Goal: Task Accomplishment & Management: Manage account settings

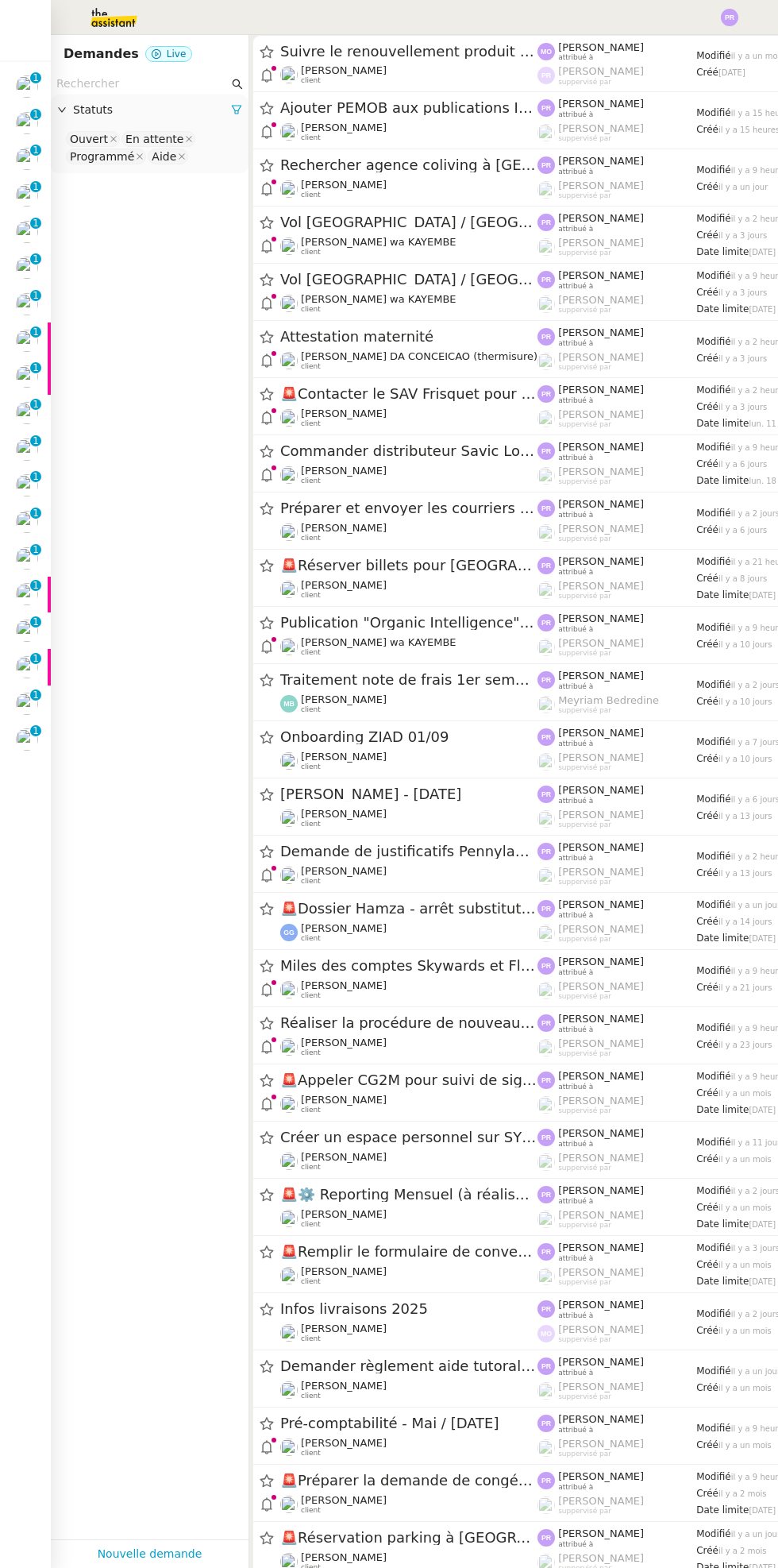
click at [31, 90] on img at bounding box center [26, 86] width 22 height 22
click at [31, 81] on nz-badge-sup "0 1 2 3 4 5 6 7 8 9" at bounding box center [36, 78] width 12 height 12
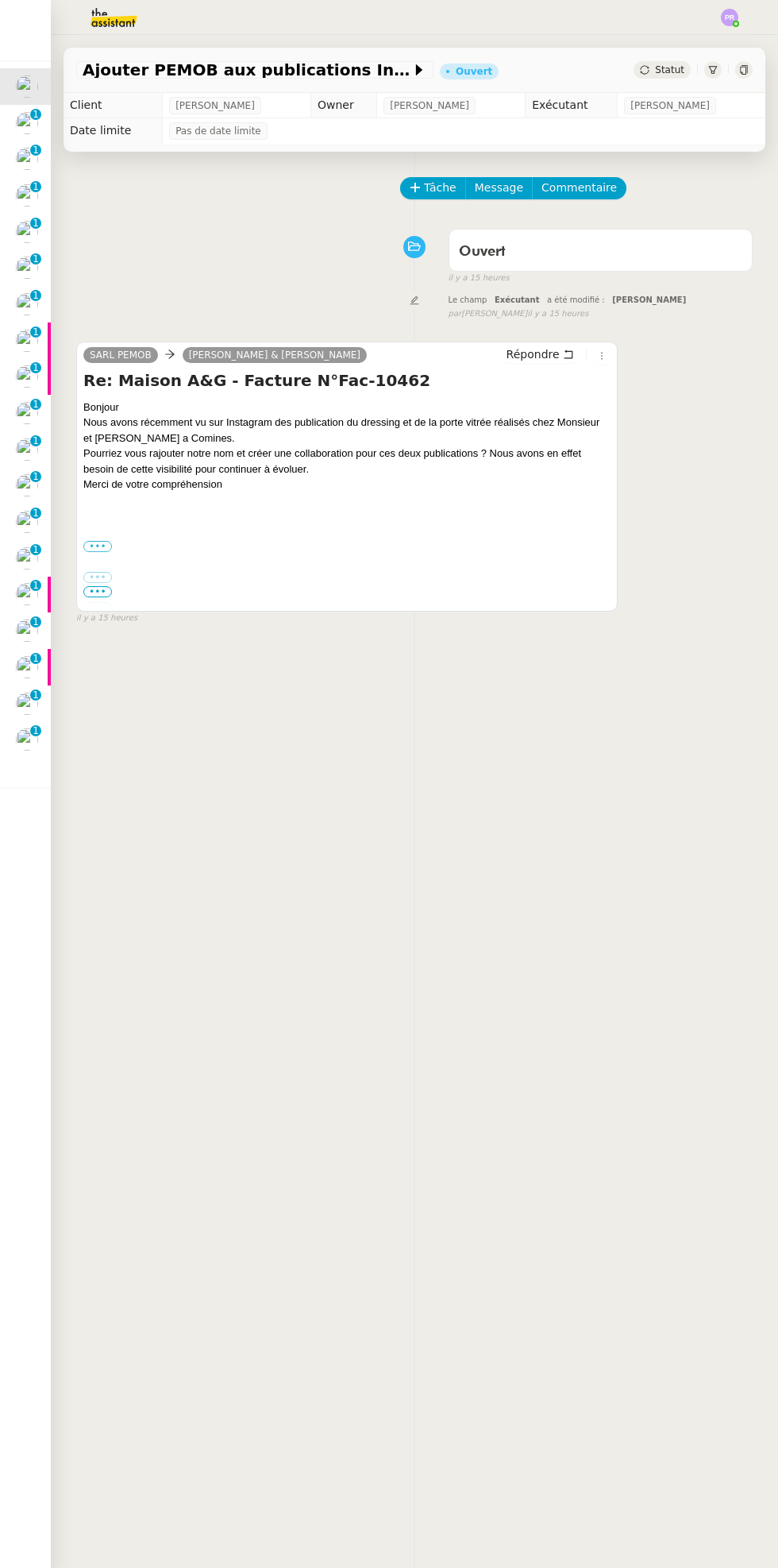
click at [99, 546] on label "•••" at bounding box center [97, 546] width 29 height 12
click at [0, 0] on input "•••" at bounding box center [0, 0] width 0 height 0
click at [108, 616] on span "il y a 15 heures" at bounding box center [107, 618] width 61 height 13
click at [288, 556] on div "Bonne journée" at bounding box center [347, 561] width 527 height 16
click at [104, 592] on span "•••" at bounding box center [97, 592] width 29 height 12
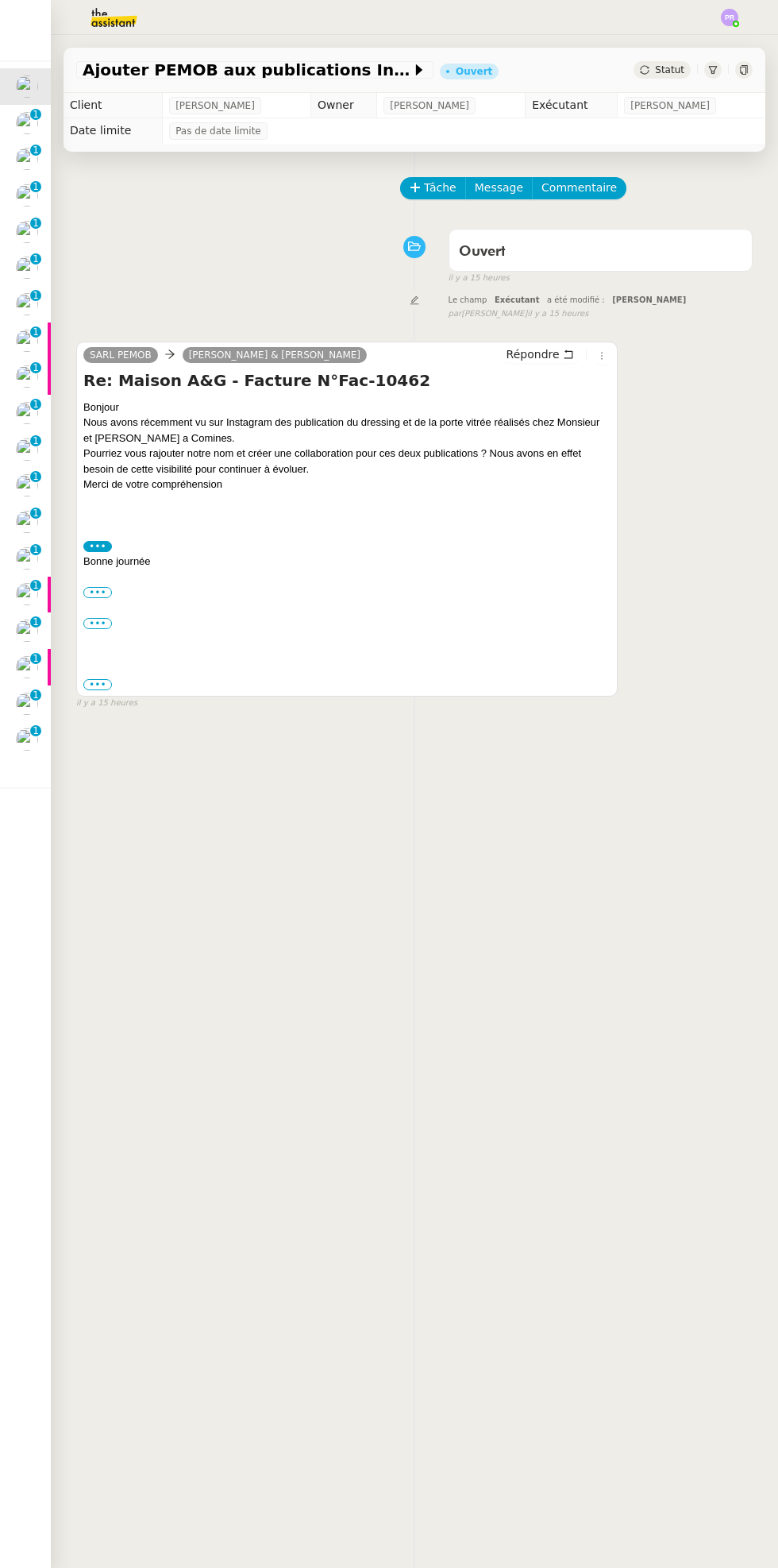
click at [106, 623] on label "•••" at bounding box center [97, 624] width 29 height 12
click at [0, 0] on input "•••" at bounding box center [0, 0] width 0 height 0
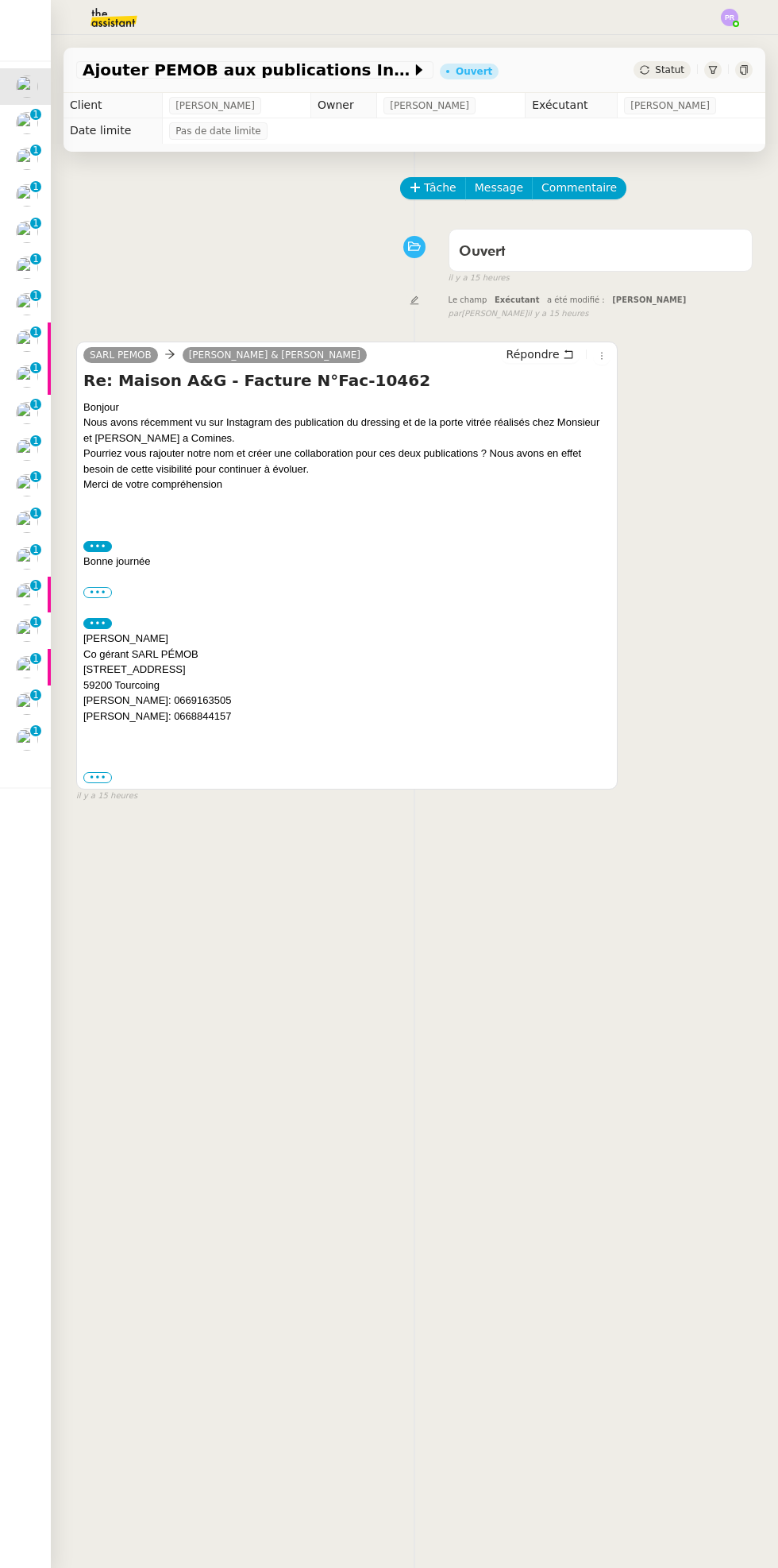
click at [103, 777] on label "•••" at bounding box center [97, 777] width 29 height 12
click at [0, 0] on input "•••" at bounding box center [0, 0] width 0 height 0
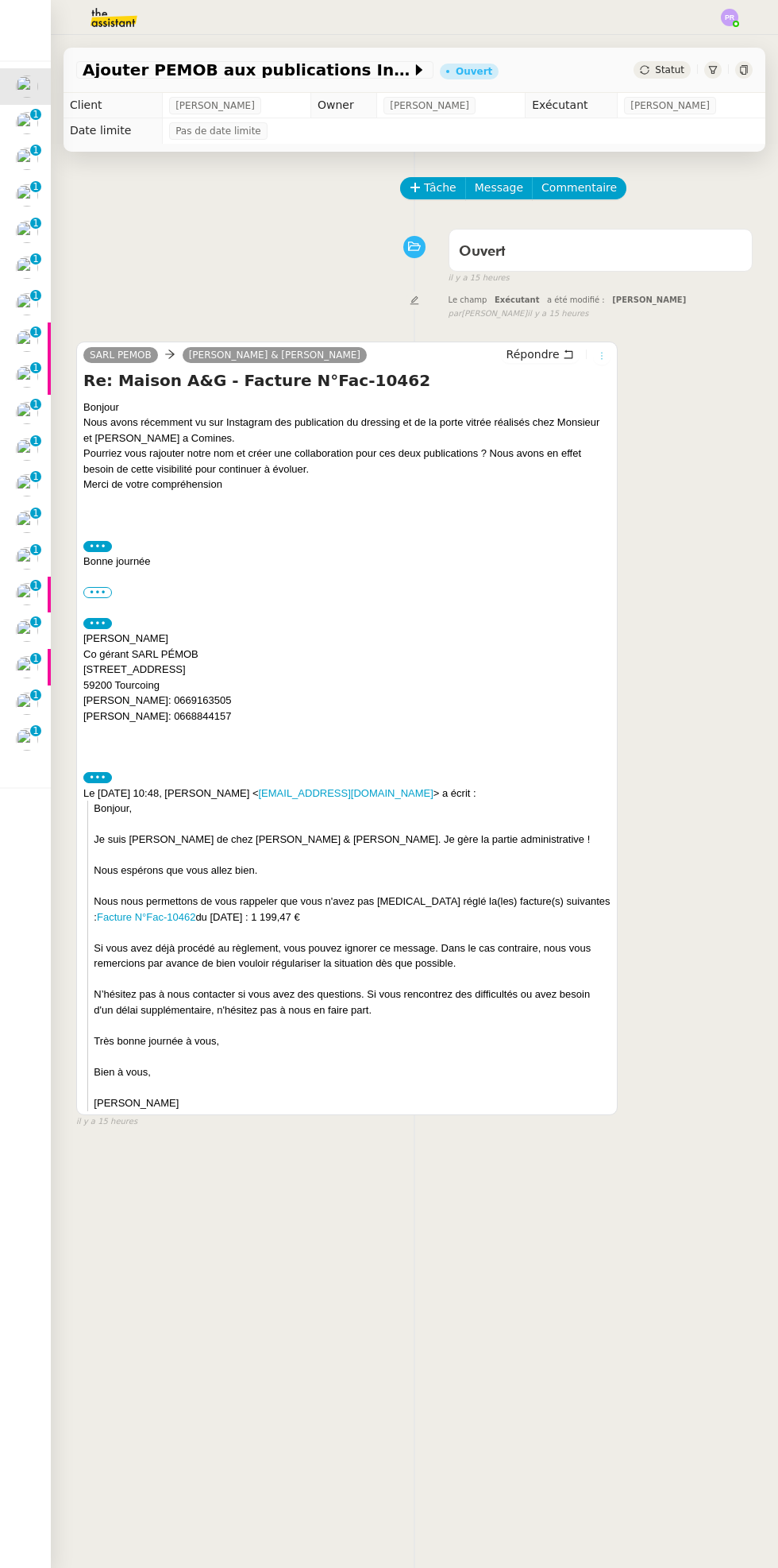
click at [601, 355] on icon at bounding box center [602, 355] width 2 height 7
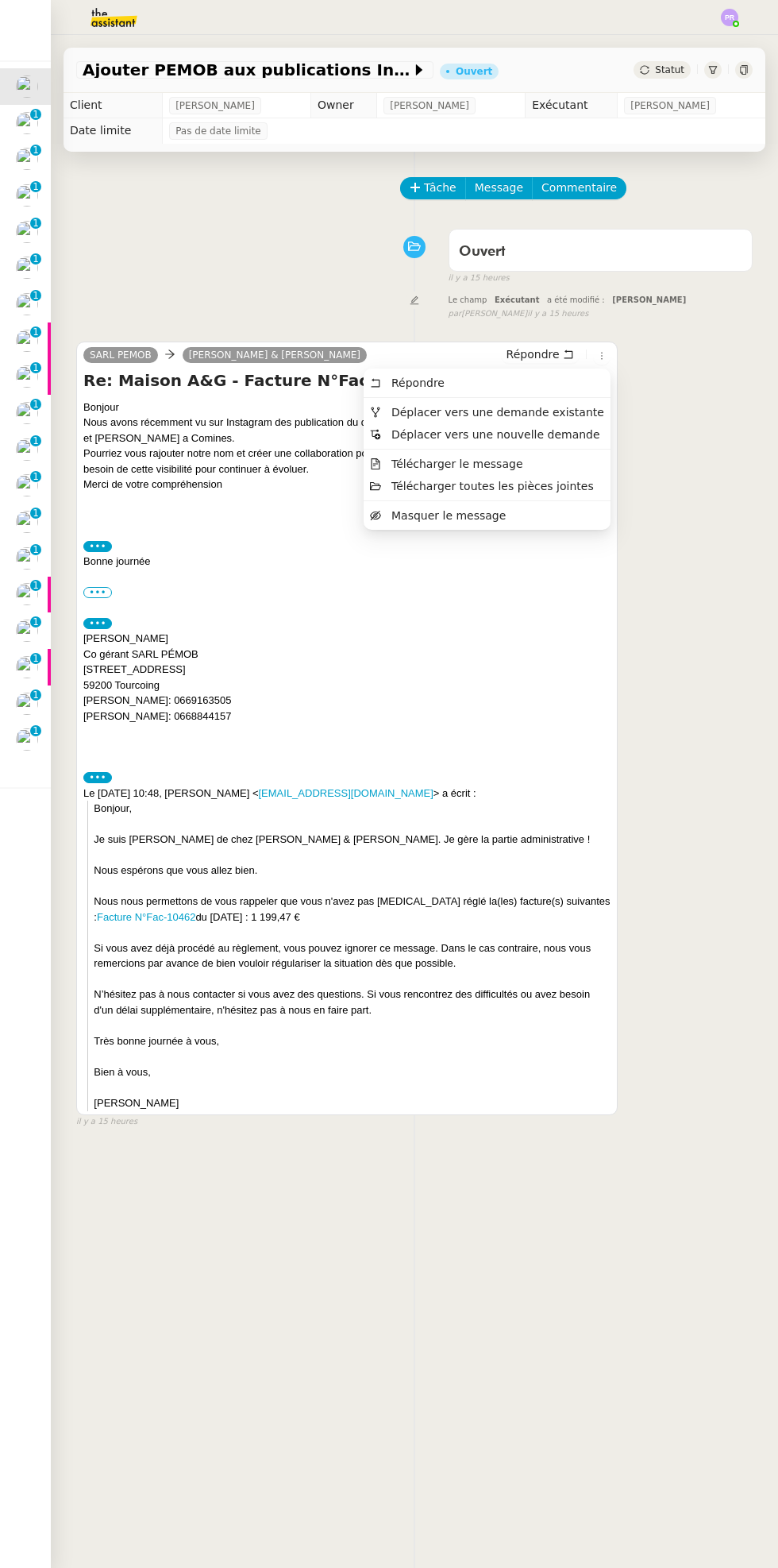
click at [533, 420] on li "Déplacer vers une demande existante" at bounding box center [487, 412] width 247 height 22
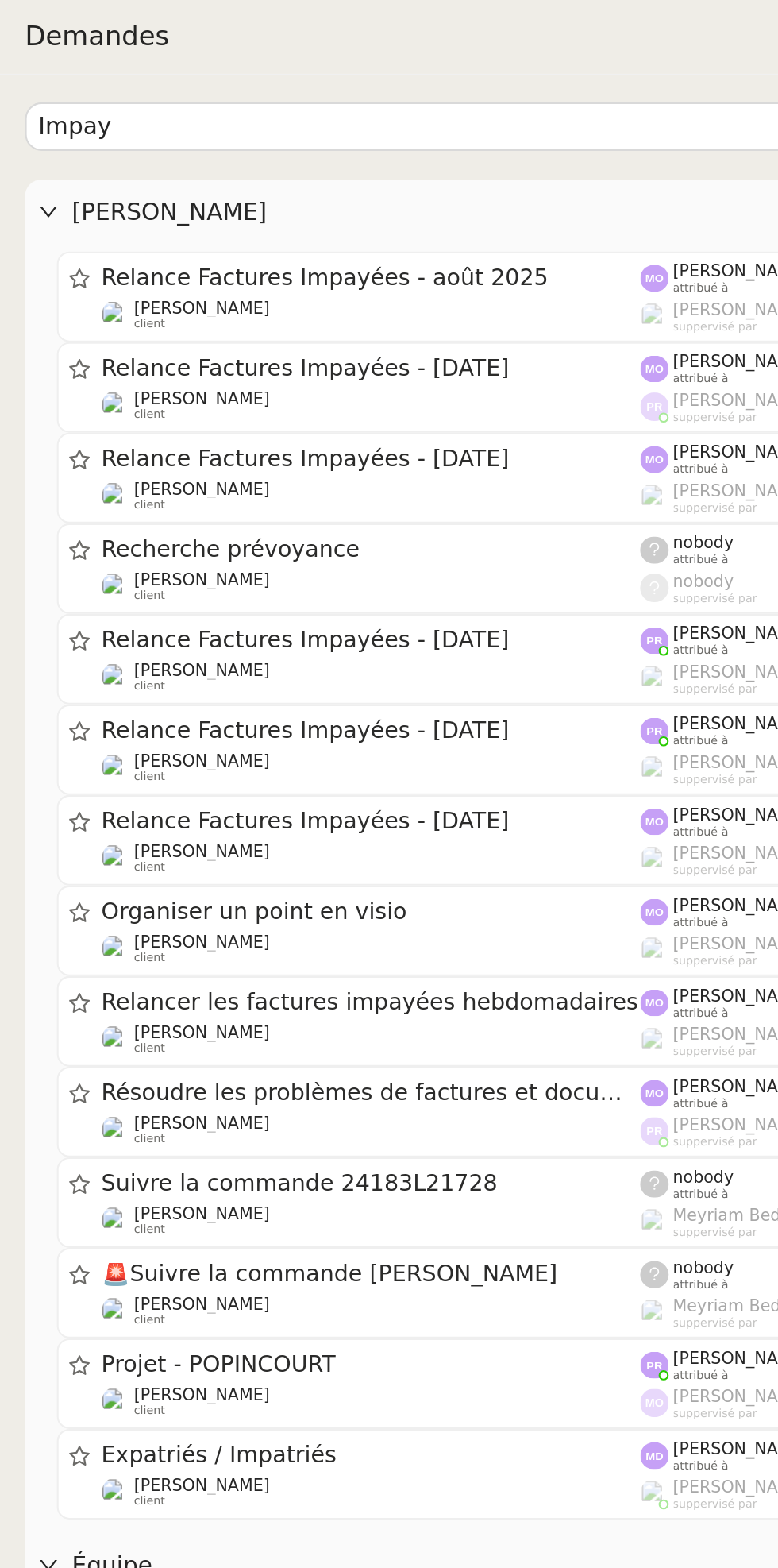
type input "Impay"
click at [391, 137] on div "Relance Factures Impayées - août 2025" at bounding box center [320, 131] width 255 height 13
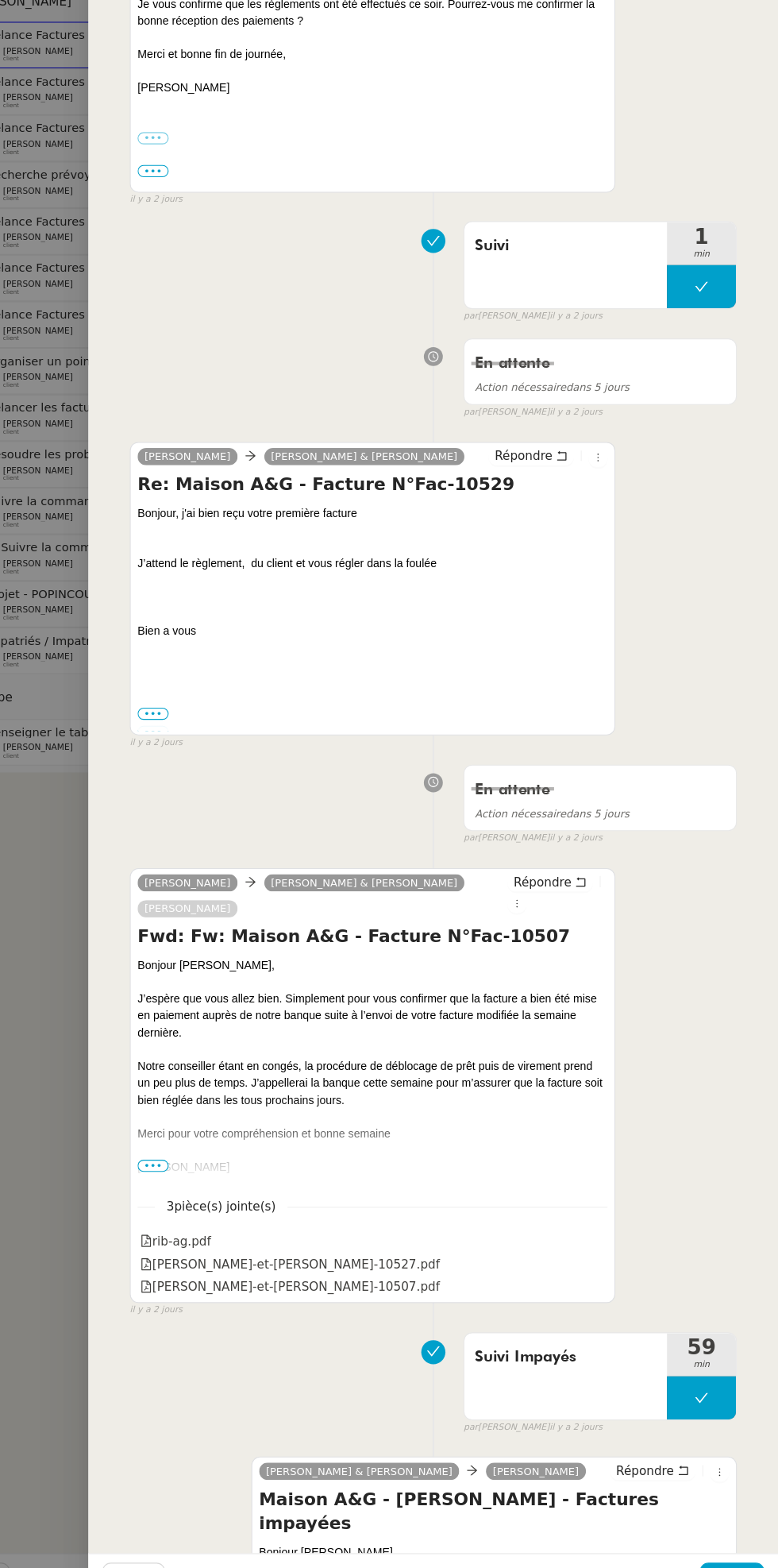
scroll to position [547, 0]
click at [732, 1529] on div "Fermer Ajouter" at bounding box center [460, 1547] width 635 height 39
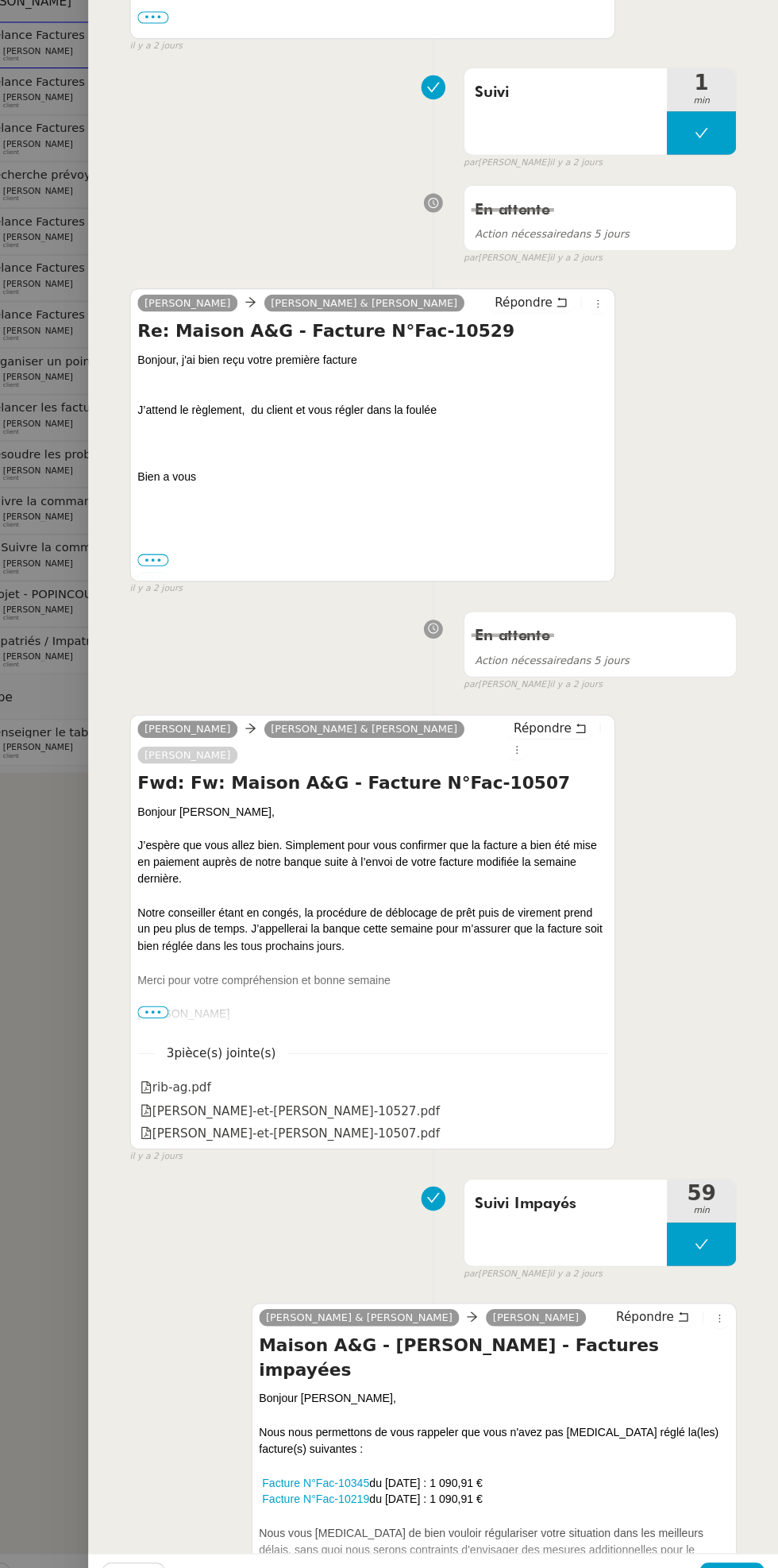
scroll to position [702, 0]
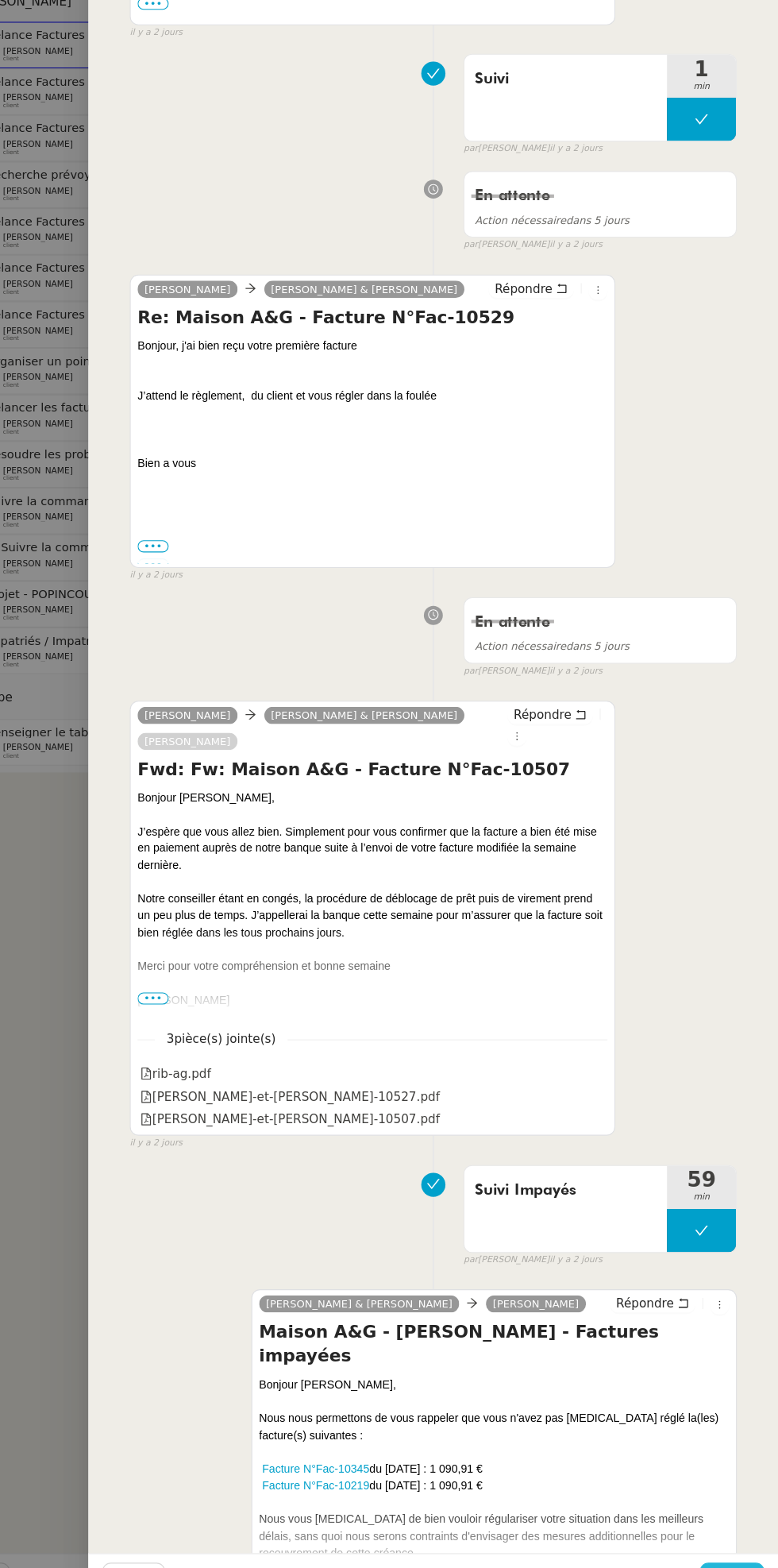
click at [724, 1552] on span "Ajouter" at bounding box center [735, 1548] width 40 height 18
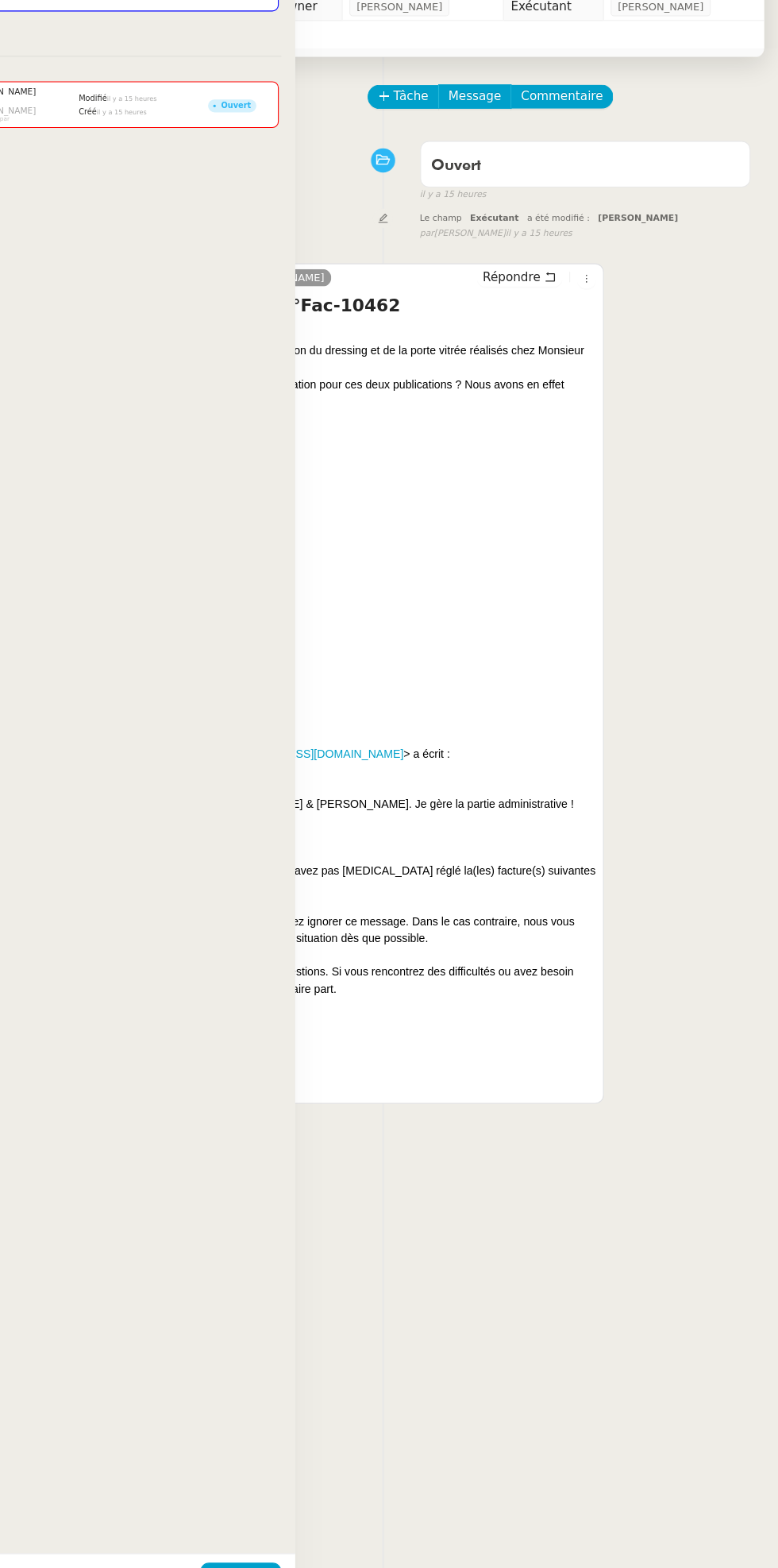
scroll to position [0, 0]
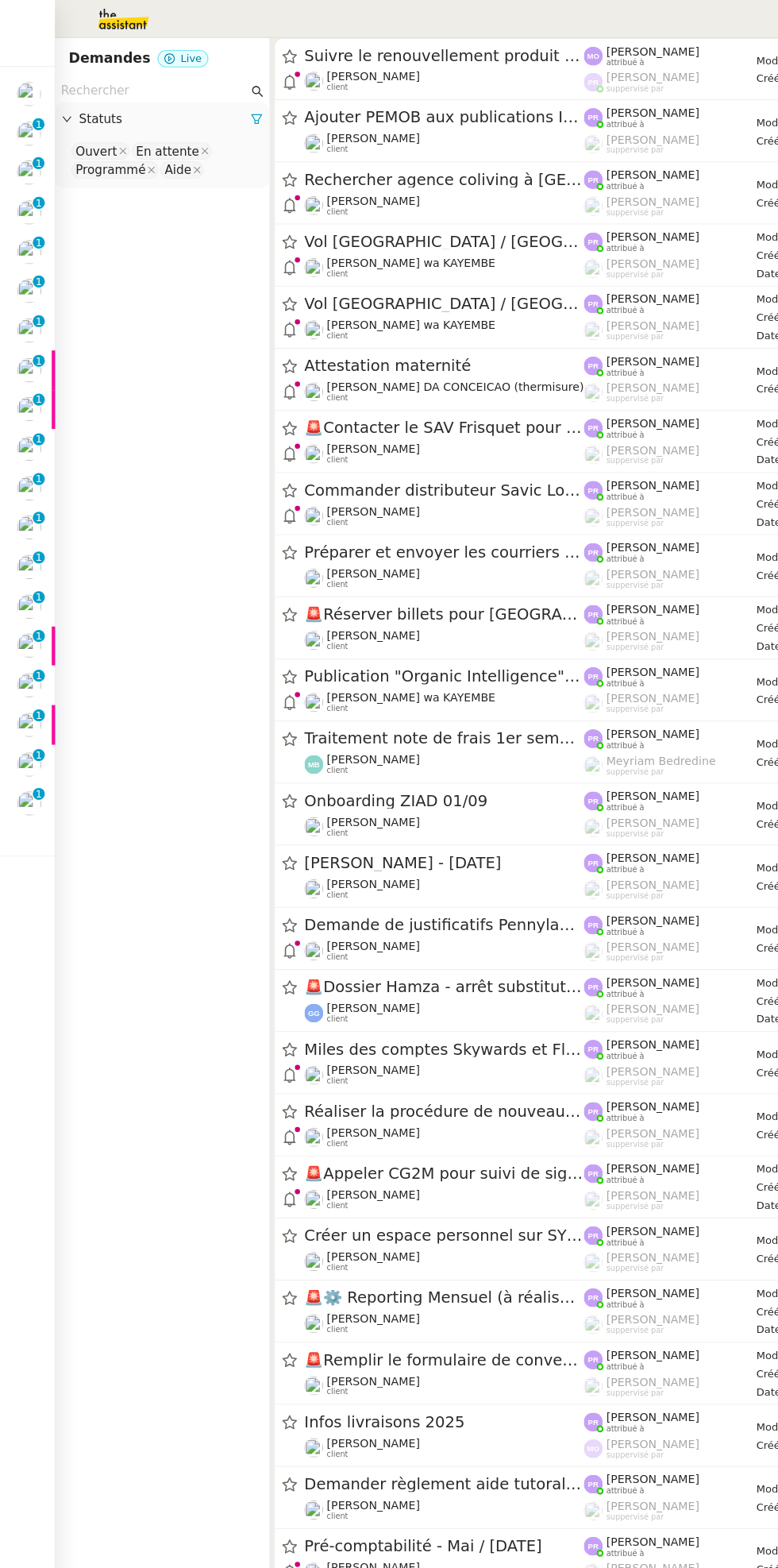
click at [35, 77] on div at bounding box center [36, 78] width 5 height 5
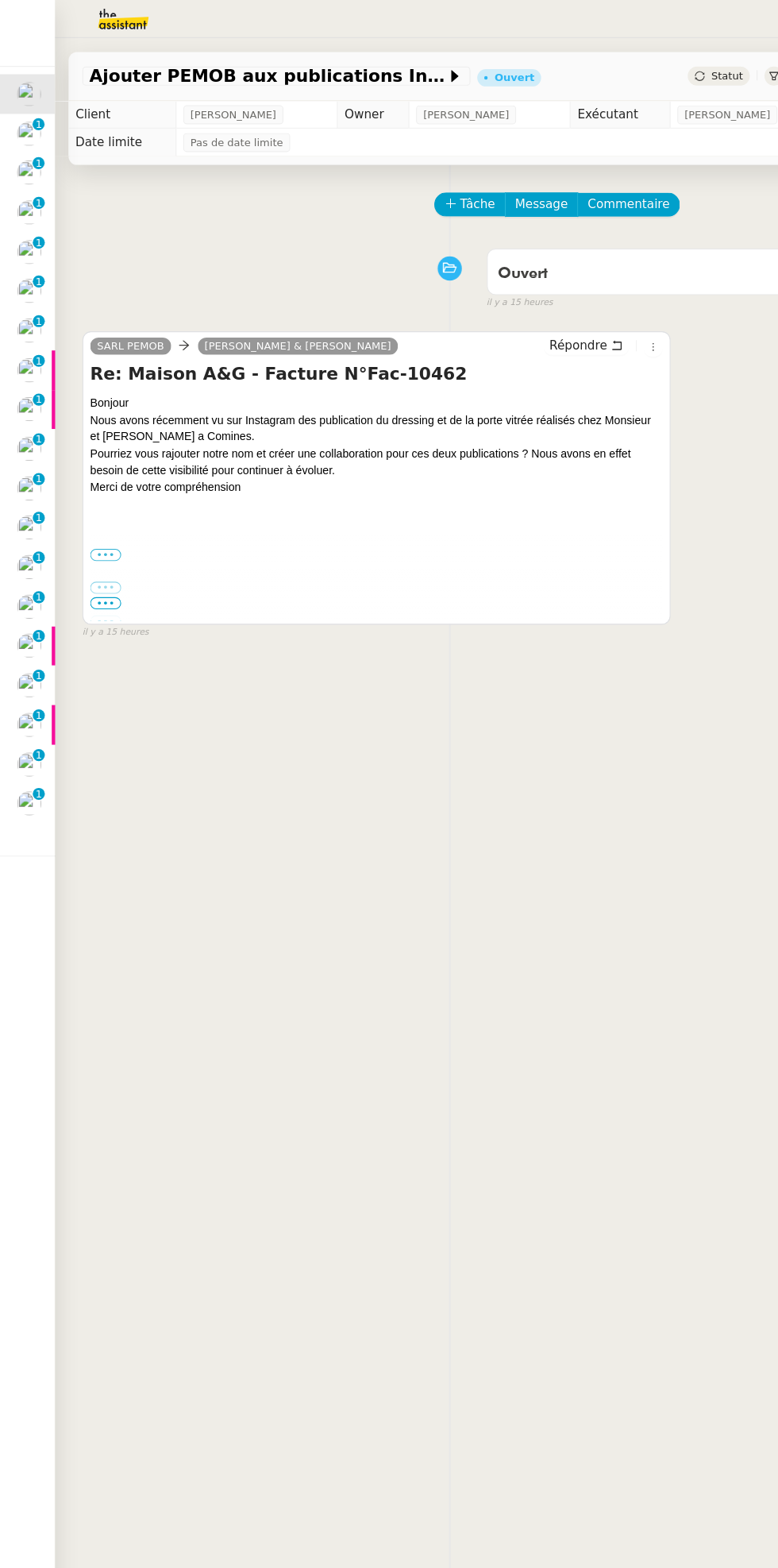
click at [614, 324] on div "SARL PEMOB [PERSON_NAME] & [PERSON_NAME] Re: Maison A&G - Facture N°Fac-10462 B…" at bounding box center [347, 440] width 541 height 270
click at [601, 320] on icon at bounding box center [602, 320] width 2 height 7
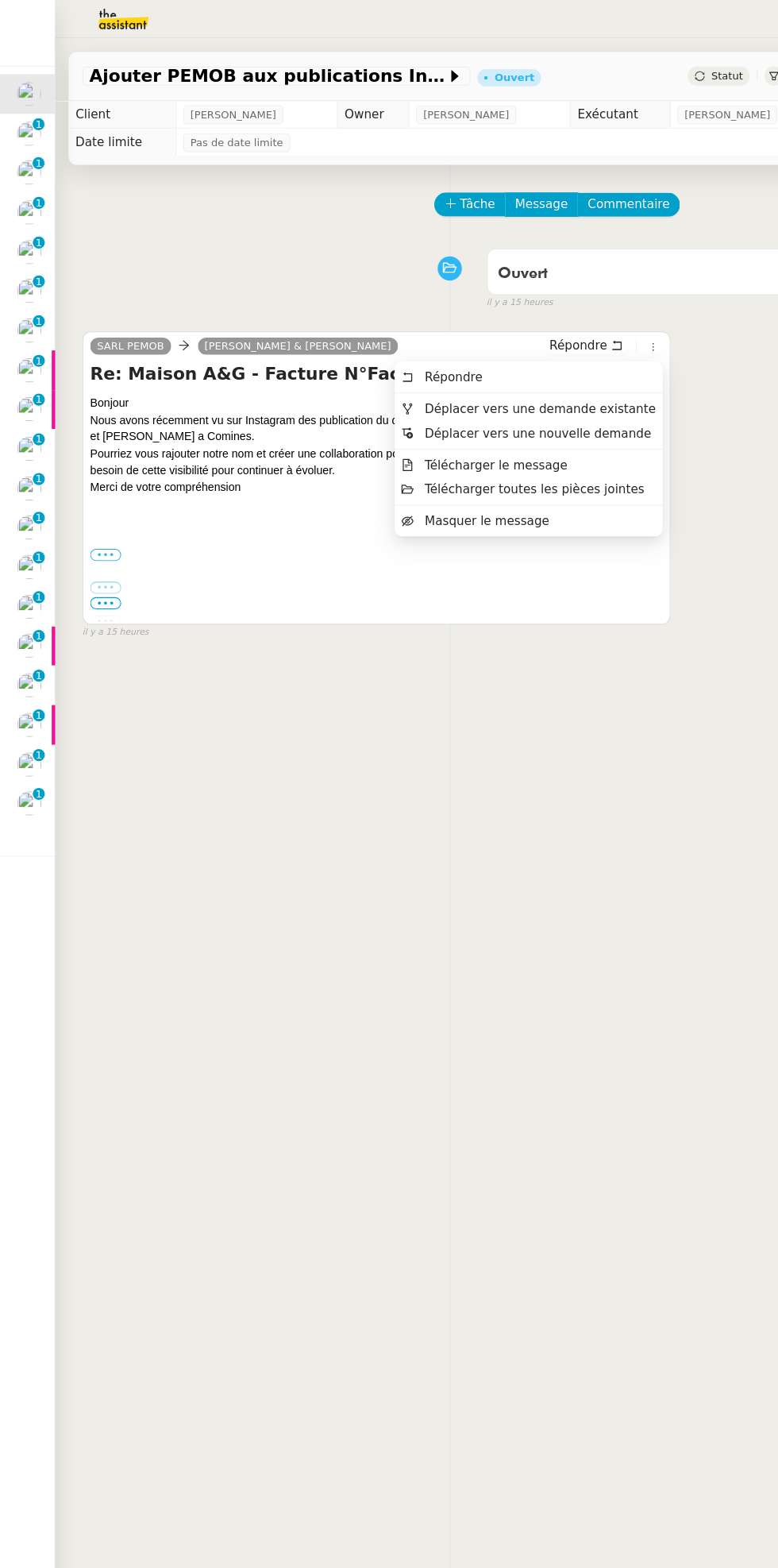
click at [547, 377] on span "Déplacer vers une demande existante" at bounding box center [497, 376] width 213 height 12
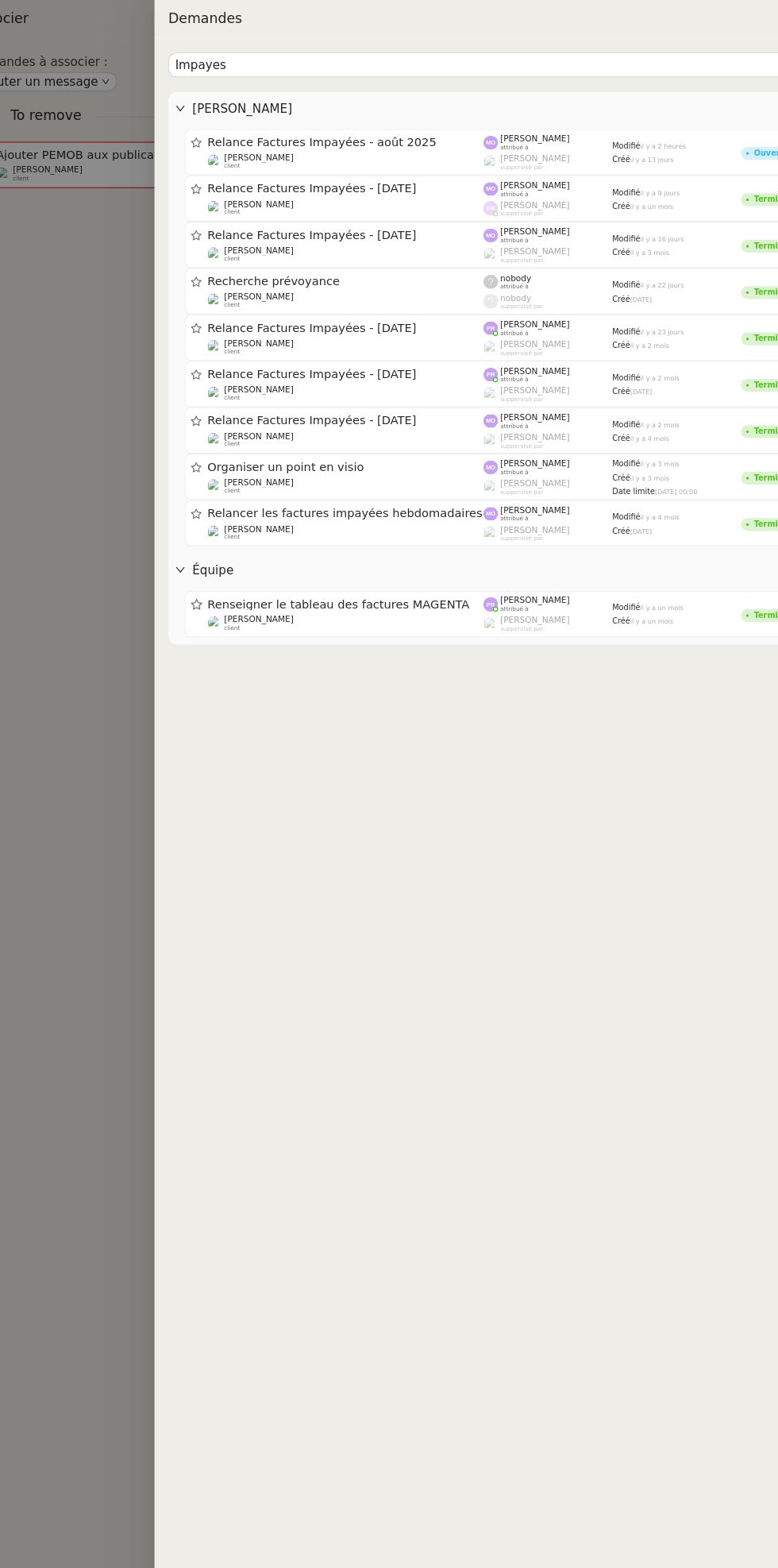
type input "Impayes"
click at [403, 148] on div "[PERSON_NAME] client" at bounding box center [320, 149] width 255 height 16
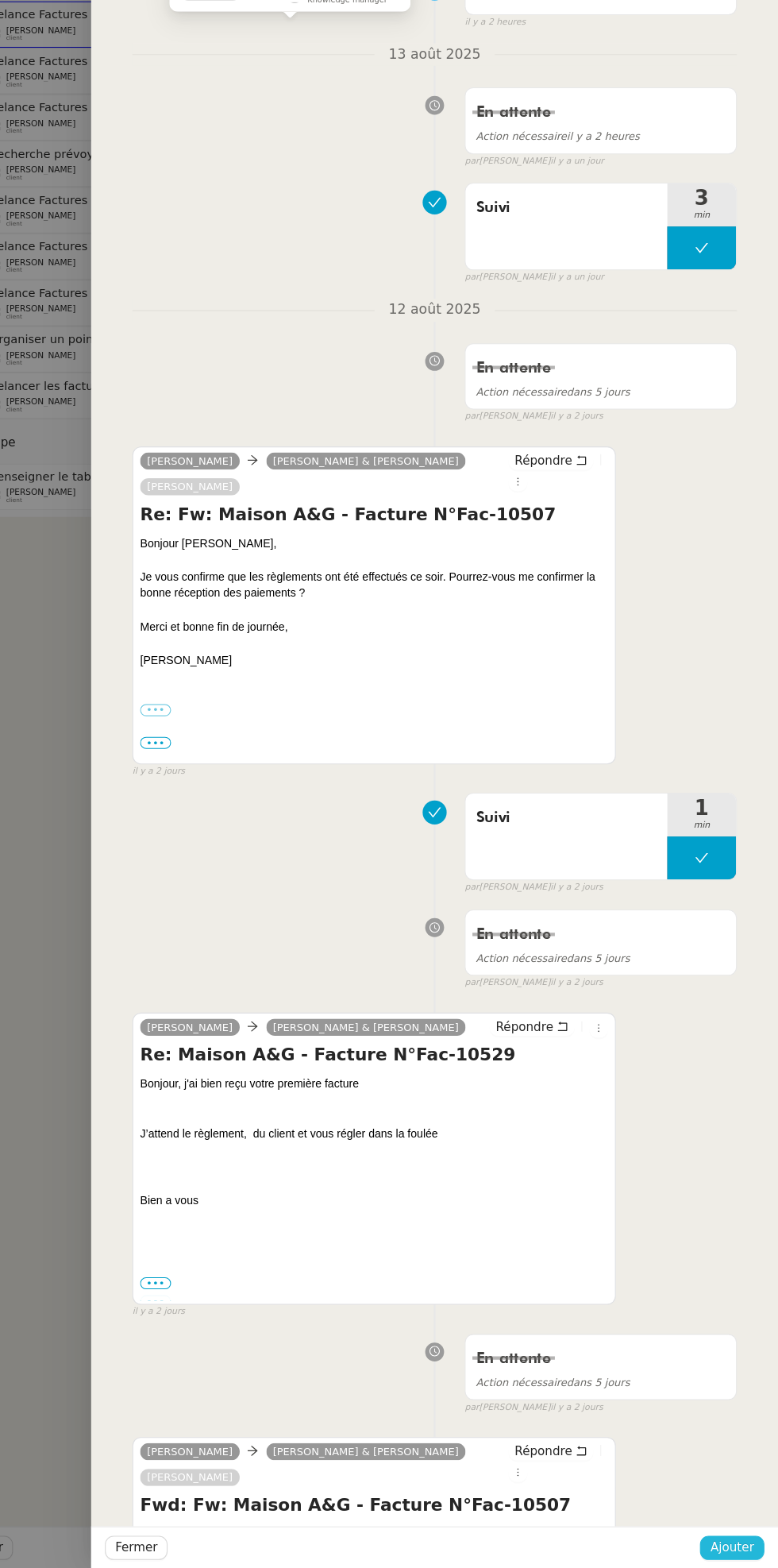
click at [724, 1547] on span "Ajouter" at bounding box center [735, 1548] width 40 height 18
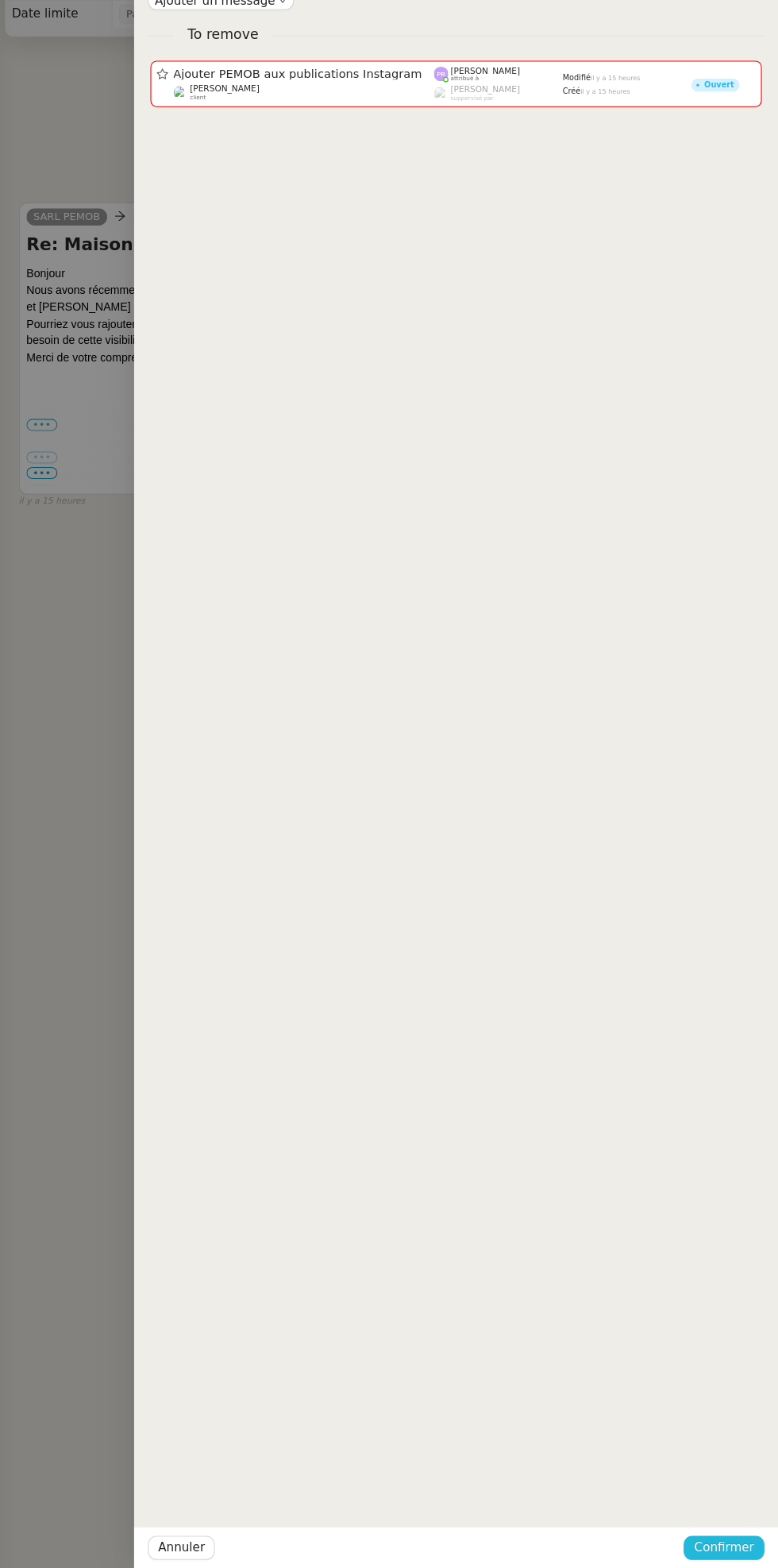
click at [749, 1543] on span "Confirmer" at bounding box center [728, 1548] width 56 height 18
click at [761, 1514] on div "Êtes-vous sûr? Annuler Ajouter" at bounding box center [697, 1493] width 134 height 66
click at [744, 1513] on span "Ajouter" at bounding box center [729, 1506] width 40 height 16
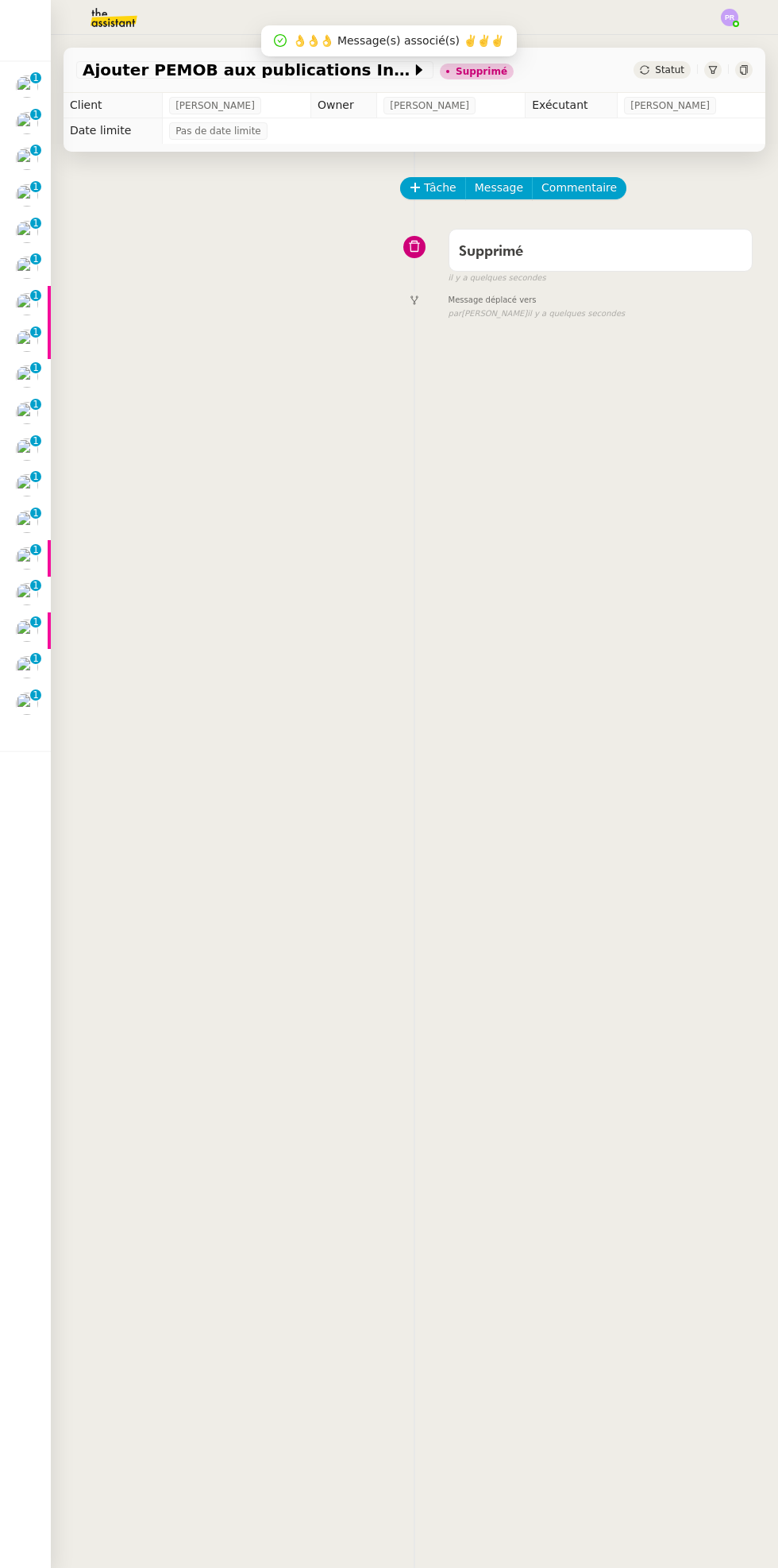
click at [71, 92] on div "Ajouter PEMOB aux publications Instagram Supprimé Statut" at bounding box center [414, 70] width 702 height 45
click at [54, 85] on div "Ajouter PEMOB aux publications Instagram Supprimé Statut" at bounding box center [414, 64] width 727 height 58
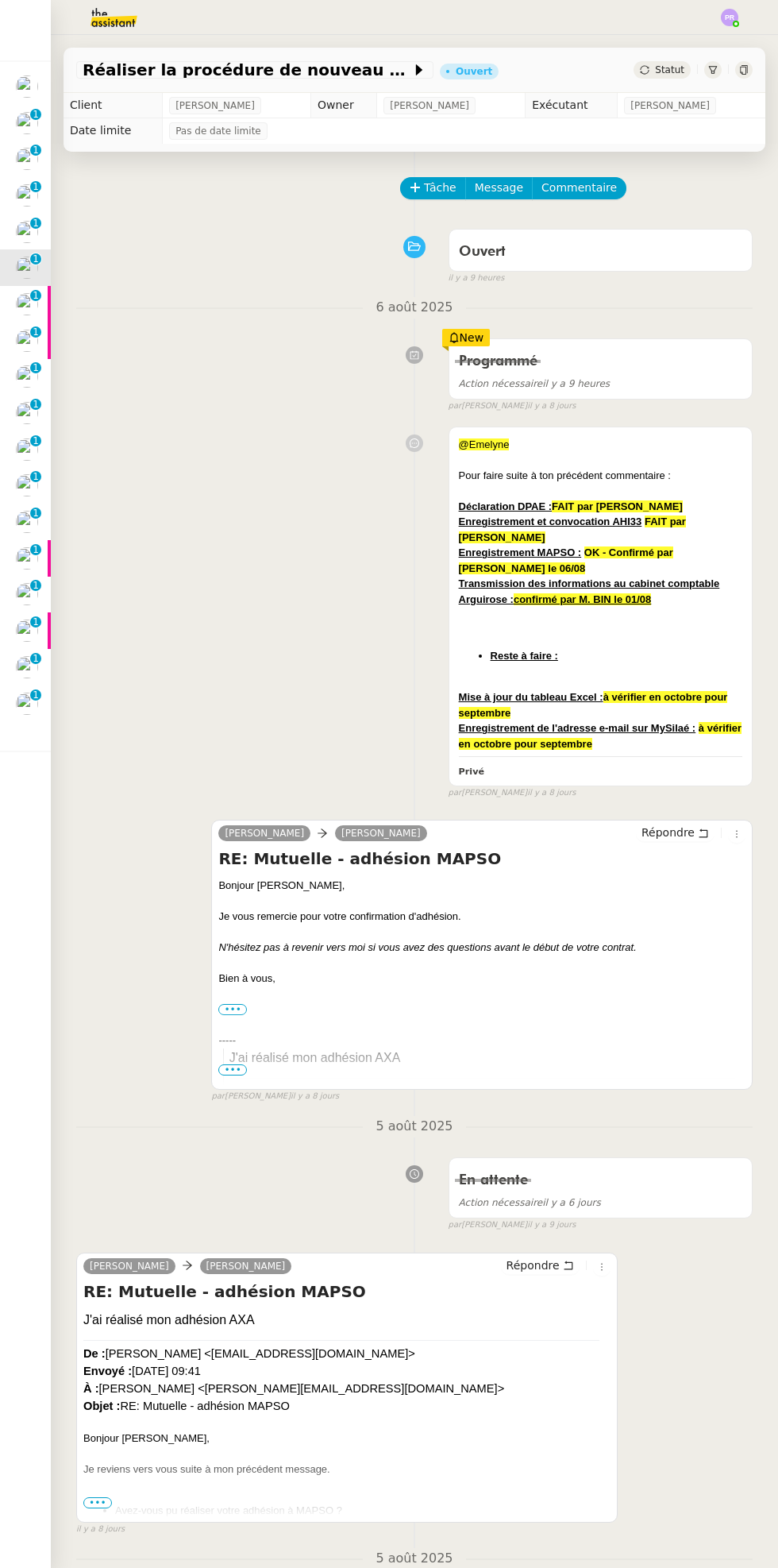
click at [35, 296] on p "1" at bounding box center [36, 297] width 7 height 14
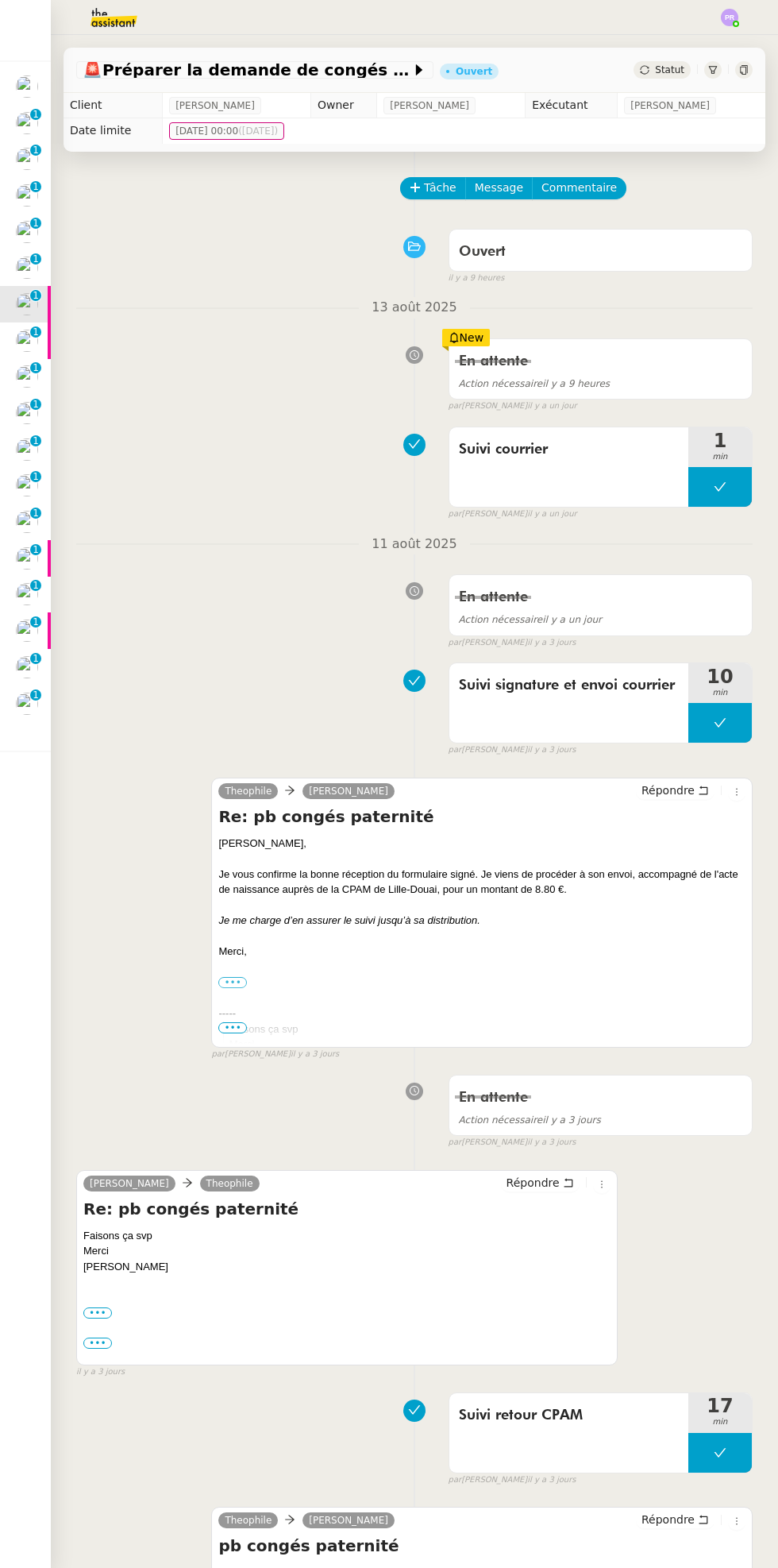
click at [48, 342] on div at bounding box center [49, 340] width 3 height 36
